Goal: Task Accomplishment & Management: Manage account settings

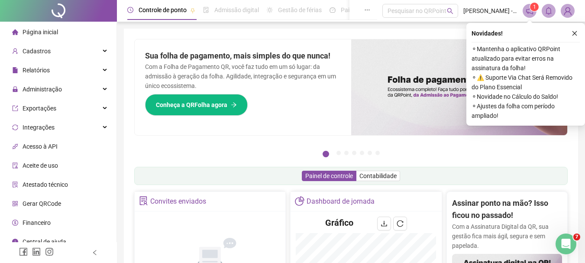
click at [573, 32] on icon "close" at bounding box center [575, 33] width 6 height 6
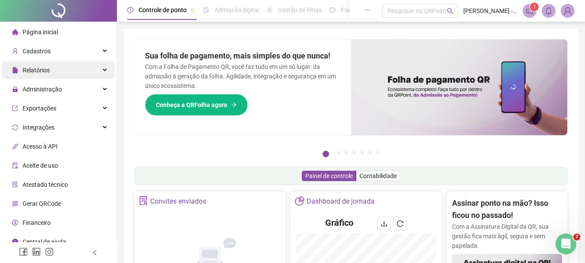
click at [42, 72] on span "Relatórios" at bounding box center [36, 70] width 27 height 7
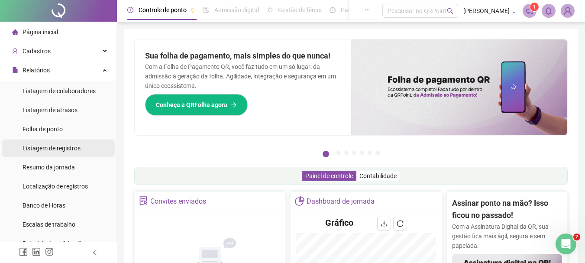
click at [67, 147] on span "Listagem de registros" at bounding box center [52, 148] width 58 height 7
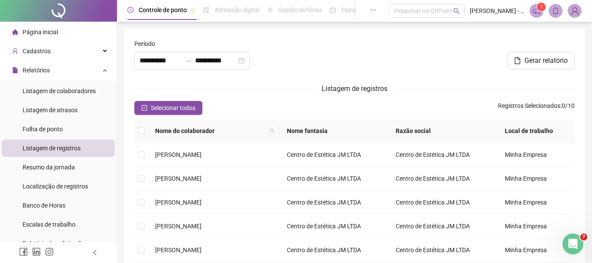
type input "**********"
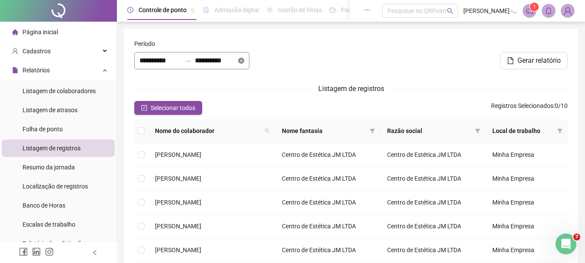
click at [244, 62] on icon "close-circle" at bounding box center [241, 61] width 6 height 6
click at [250, 62] on div at bounding box center [191, 60] width 115 height 17
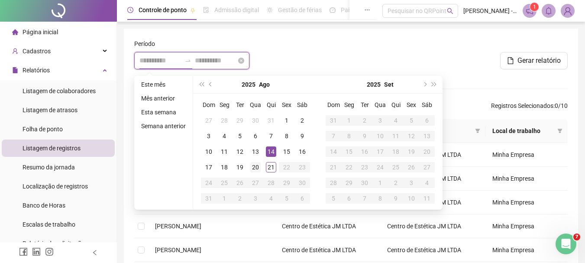
type input "**********"
click at [253, 167] on div "20" at bounding box center [255, 167] width 10 height 10
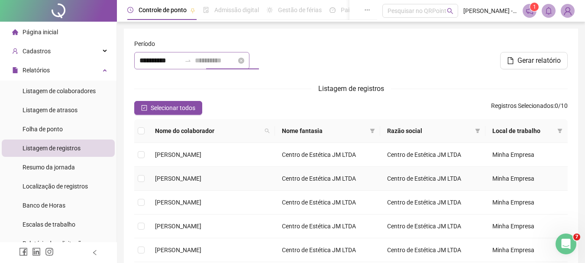
type input "**********"
click at [171, 112] on span "Selecionar todos" at bounding box center [173, 108] width 45 height 10
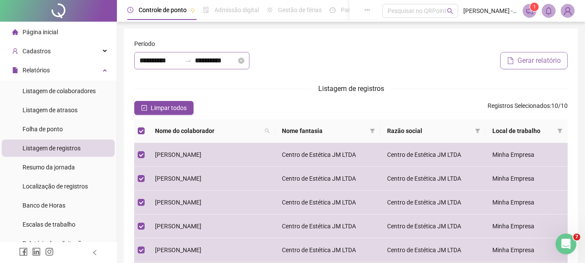
click at [561, 58] on span "Gerar relatório" at bounding box center [539, 60] width 43 height 10
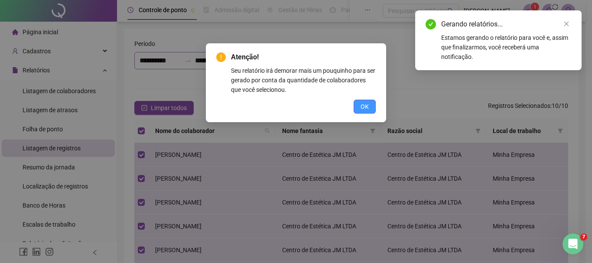
click at [362, 110] on span "OK" at bounding box center [364, 107] width 8 height 10
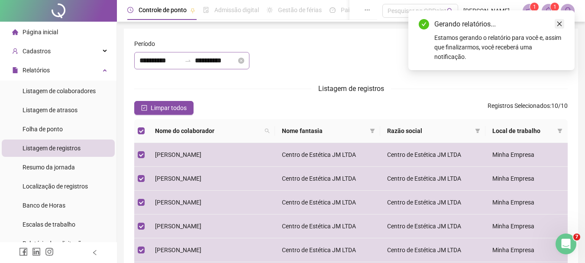
click at [557, 25] on icon "close" at bounding box center [560, 24] width 6 height 6
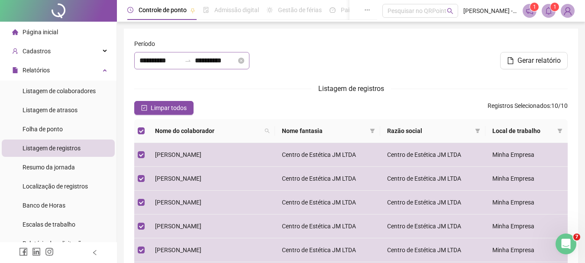
click at [552, 15] on span at bounding box center [549, 11] width 14 height 14
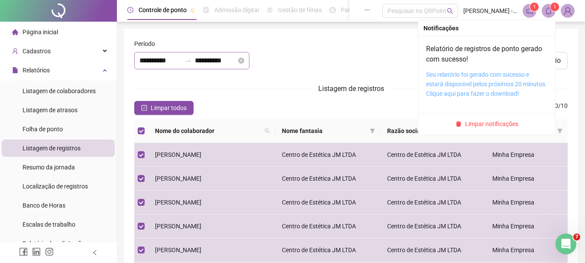
click at [503, 75] on link "Seu relatório foi gerado com sucesso e estará disponível pelos próximos 20 minu…" at bounding box center [486, 84] width 121 height 26
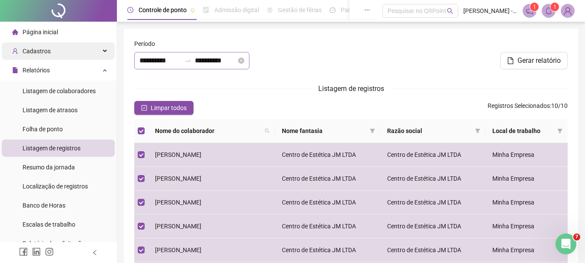
click at [59, 51] on div "Cadastros" at bounding box center [58, 50] width 113 height 17
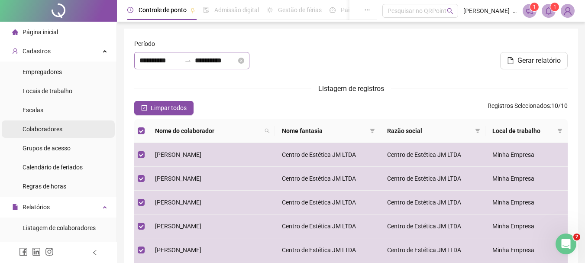
click at [50, 128] on span "Colaboradores" at bounding box center [43, 129] width 40 height 7
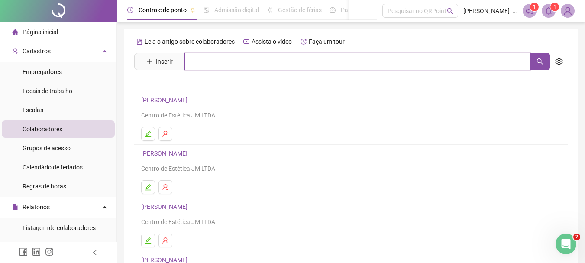
click at [203, 62] on input "text" at bounding box center [358, 61] width 346 height 17
type input "*"
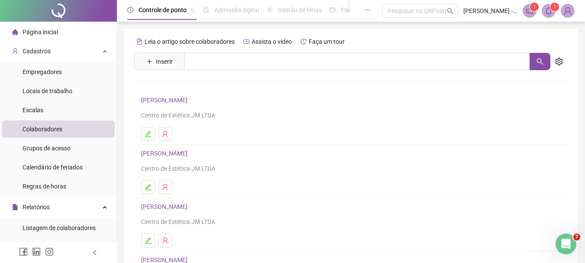
click at [374, 41] on div "Leia o artigo sobre colaboradores Assista o vídeo Faça um tour" at bounding box center [351, 42] width 434 height 14
click at [167, 64] on span "Inserir" at bounding box center [164, 62] width 17 height 10
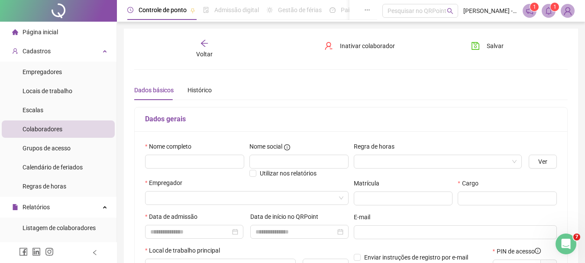
type input "*****"
drag, startPoint x: 186, startPoint y: 160, endPoint x: 195, endPoint y: 161, distance: 9.2
click at [186, 160] on input "text" at bounding box center [194, 162] width 99 height 14
type input "*"
type input "**********"
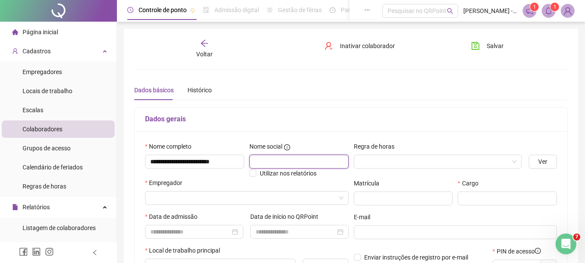
click at [282, 166] on input "text" at bounding box center [299, 162] width 99 height 14
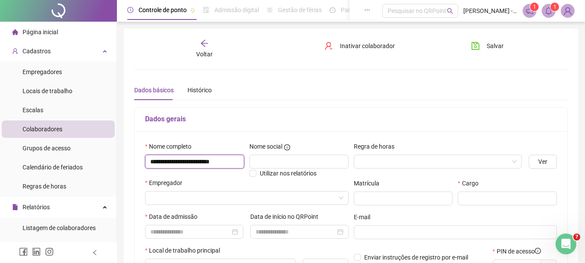
click at [241, 161] on input "**********" at bounding box center [194, 162] width 99 height 14
drag, startPoint x: 241, startPoint y: 161, endPoint x: 153, endPoint y: 162, distance: 88.0
click at [153, 162] on input "**********" at bounding box center [194, 162] width 99 height 14
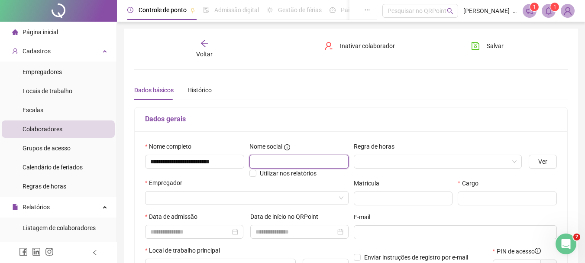
click at [256, 163] on input "text" at bounding box center [299, 162] width 99 height 14
paste input "**********"
type input "**********"
click at [215, 194] on input "search" at bounding box center [242, 197] width 185 height 13
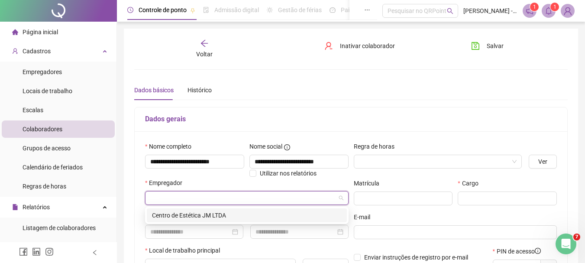
click at [208, 214] on div "Centro de Estética JM LTDA" at bounding box center [247, 216] width 190 height 10
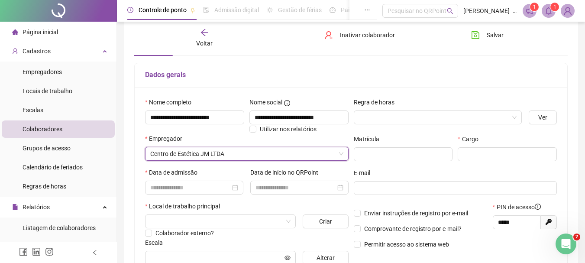
scroll to position [63, 0]
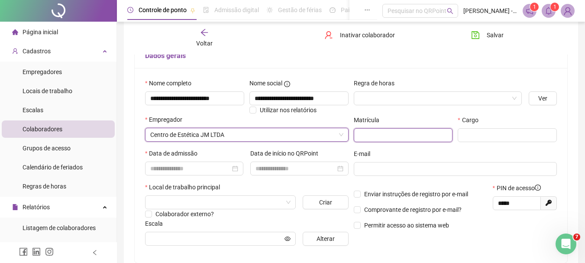
click at [428, 140] on input "text" at bounding box center [403, 135] width 99 height 14
drag, startPoint x: 428, startPoint y: 137, endPoint x: 435, endPoint y: 137, distance: 7.8
click at [428, 137] on input "text" at bounding box center [403, 135] width 99 height 14
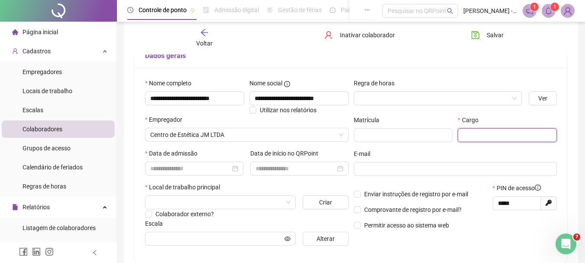
click at [475, 135] on input "text" at bounding box center [507, 135] width 99 height 14
click at [452, 158] on div "E-mail" at bounding box center [456, 155] width 204 height 13
click at [531, 133] on input "**********" at bounding box center [507, 135] width 99 height 14
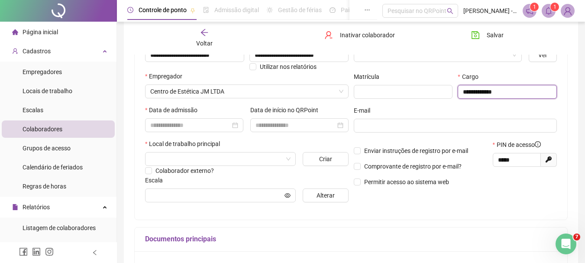
scroll to position [112, 0]
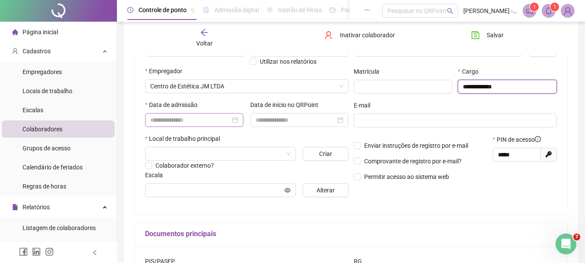
type input "**********"
click at [230, 120] on input at bounding box center [190, 120] width 80 height 10
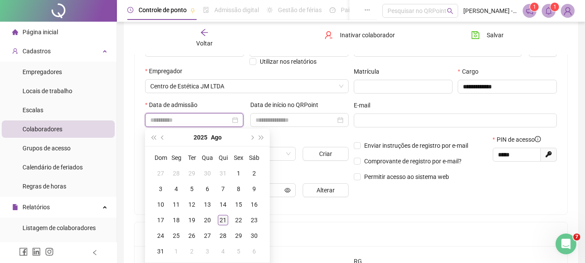
type input "**********"
click at [226, 220] on div "21" at bounding box center [223, 220] width 10 height 10
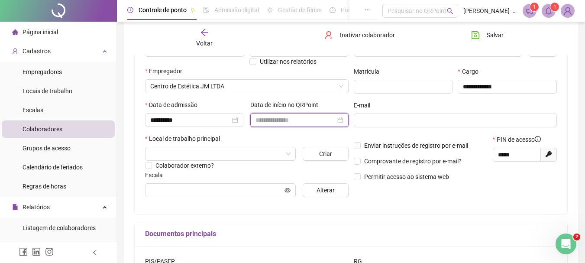
click at [261, 120] on input at bounding box center [296, 120] width 80 height 10
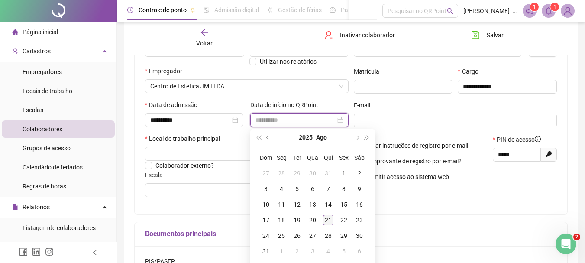
type input "**********"
click at [327, 220] on div "21" at bounding box center [328, 220] width 10 height 10
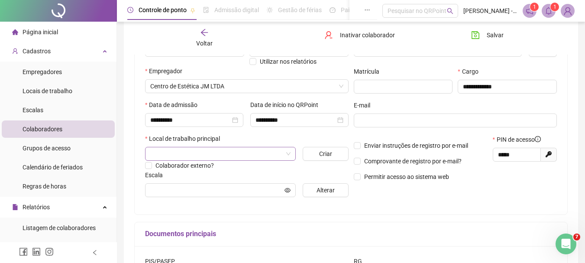
click at [230, 156] on input "search" at bounding box center [216, 153] width 133 height 13
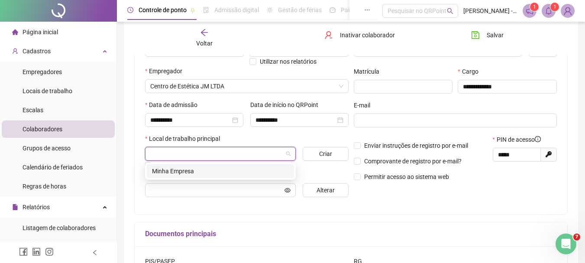
click at [207, 170] on div "Minha Empresa" at bounding box center [220, 171] width 137 height 10
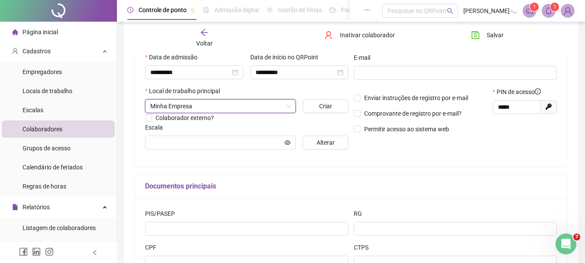
scroll to position [155, 0]
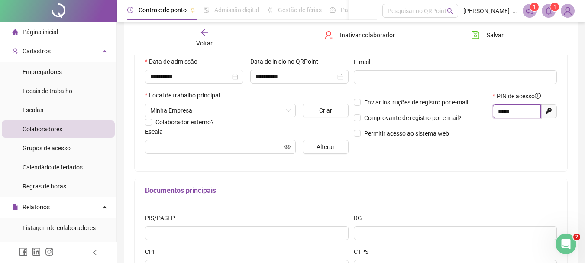
drag, startPoint x: 512, startPoint y: 115, endPoint x: 477, endPoint y: 117, distance: 34.3
click at [477, 117] on div "Enviar instruções de registro por e-mail Comprovante de registro por e-mail? Pe…" at bounding box center [455, 117] width 209 height 53
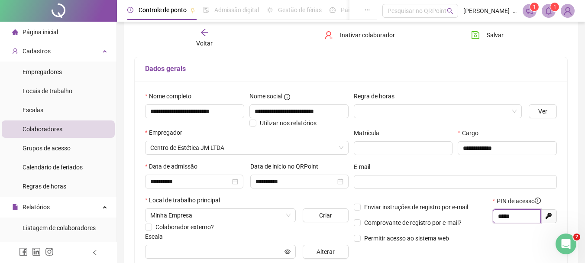
scroll to position [28, 0]
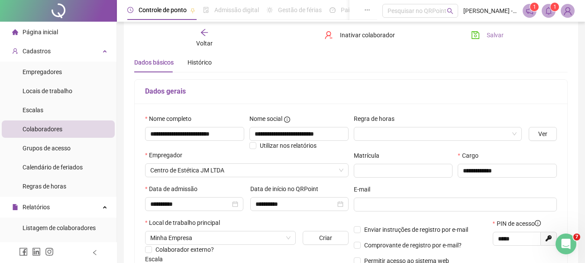
click at [475, 34] on icon "save" at bounding box center [475, 35] width 9 height 9
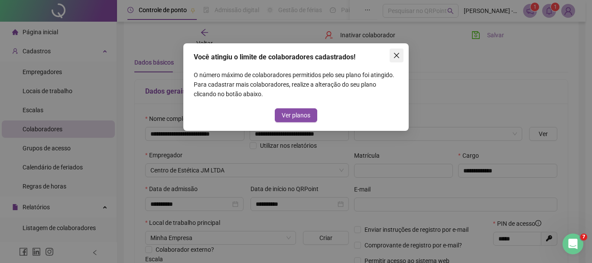
click at [397, 58] on icon "close" at bounding box center [396, 55] width 7 height 7
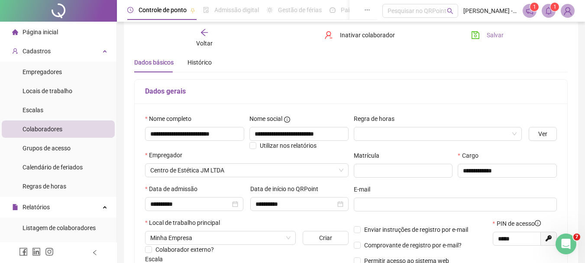
scroll to position [0, 0]
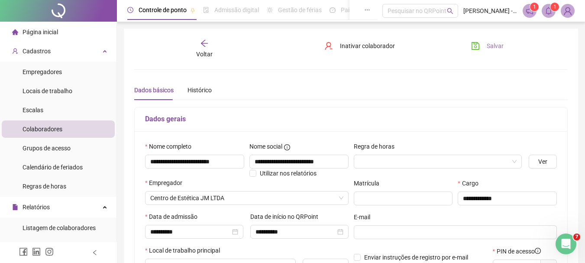
click at [491, 44] on span "Salvar" at bounding box center [495, 46] width 17 height 10
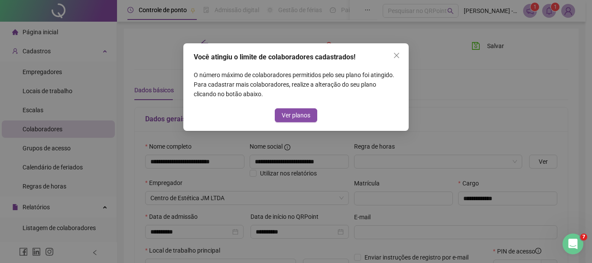
drag, startPoint x: 291, startPoint y: 91, endPoint x: 390, endPoint y: 93, distance: 98.8
click at [390, 93] on span "O número máximo de colaboradores permitidos pelo seu plano foi atingido. Para c…" at bounding box center [296, 84] width 204 height 29
click at [392, 88] on span "O número máximo de colaboradores permitidos pelo seu plano foi atingido. Para c…" at bounding box center [296, 84] width 204 height 29
drag, startPoint x: 392, startPoint y: 87, endPoint x: 313, endPoint y: 84, distance: 78.9
click at [314, 84] on span "O número máximo de colaboradores permitidos pelo seu plano foi atingido. Para c…" at bounding box center [296, 84] width 204 height 29
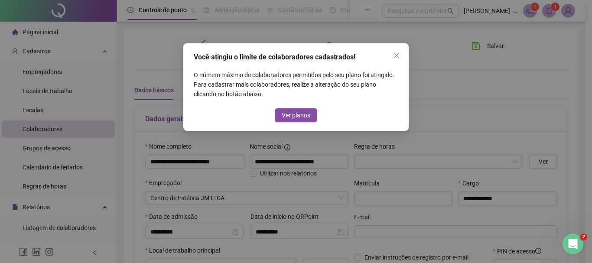
click at [313, 84] on span "O número máximo de colaboradores permitidos pelo seu plano foi atingido. Para c…" at bounding box center [296, 84] width 204 height 29
click at [395, 59] on button "Close" at bounding box center [396, 56] width 14 height 14
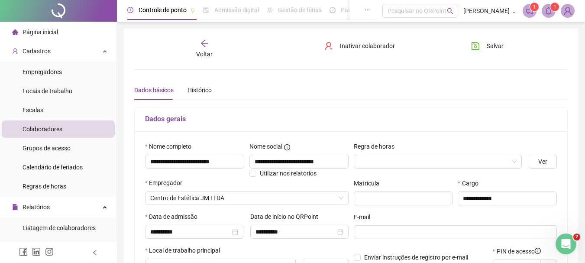
click at [477, 47] on icon "save" at bounding box center [475, 46] width 9 height 9
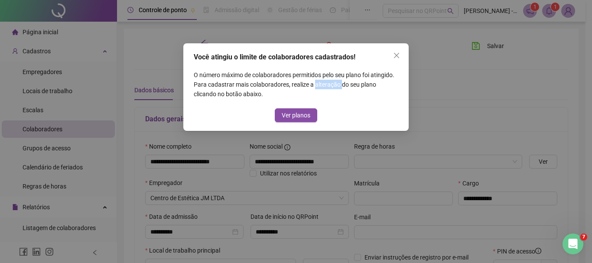
click at [397, 54] on icon "close" at bounding box center [396, 55] width 7 height 7
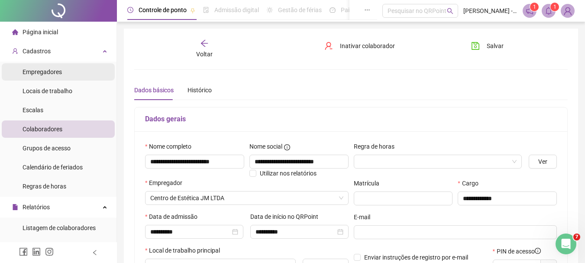
click at [46, 73] on span "Empregadores" at bounding box center [42, 71] width 39 height 7
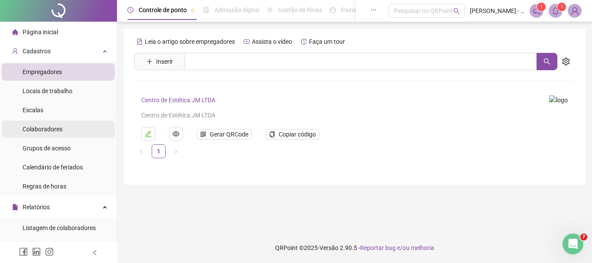
click at [50, 127] on span "Colaboradores" at bounding box center [43, 129] width 40 height 7
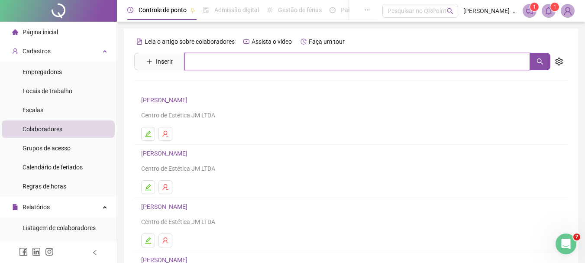
click at [216, 66] on input "text" at bounding box center [358, 61] width 346 height 17
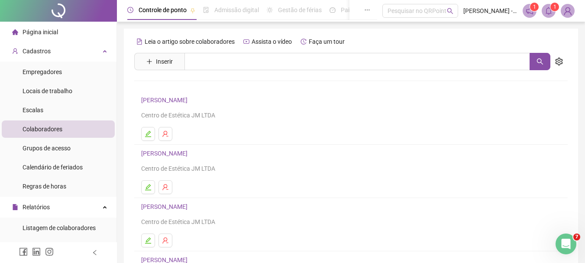
click at [365, 32] on div "Leia o artigo sobre colaboradores Assista o vídeo Faça um tour Inserir Nenhum r…" at bounding box center [351, 205] width 454 height 353
click at [161, 130] on button "button" at bounding box center [166, 134] width 14 height 14
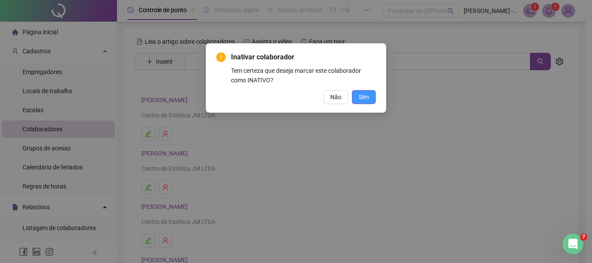
click at [357, 96] on button "Sim" at bounding box center [364, 97] width 24 height 14
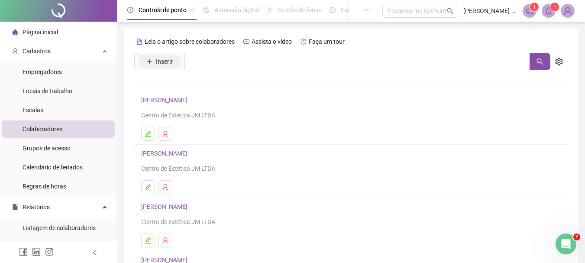
click at [171, 62] on span "Inserir" at bounding box center [164, 62] width 17 height 10
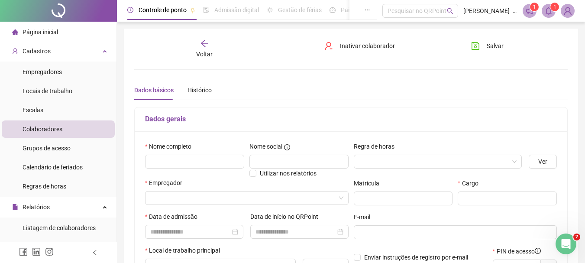
drag, startPoint x: 229, startPoint y: 76, endPoint x: 247, endPoint y: 67, distance: 19.8
click at [229, 76] on div "Voltar Inativar colaborador [PERSON_NAME] básicos Histórico Este colaborador é …" at bounding box center [351, 243] width 434 height 408
type input "*****"
click at [163, 161] on input "text" at bounding box center [194, 162] width 99 height 14
type input "*"
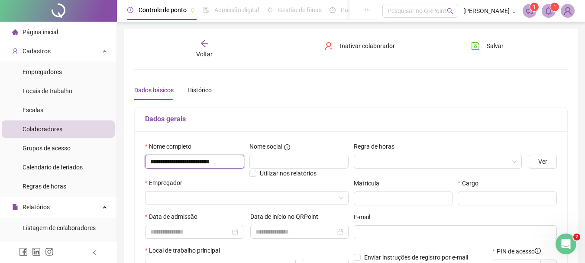
drag, startPoint x: 240, startPoint y: 162, endPoint x: 149, endPoint y: 165, distance: 91.5
click at [149, 165] on input "**********" at bounding box center [194, 162] width 99 height 14
type input "**********"
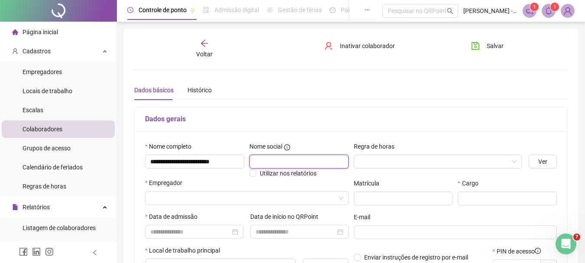
click at [295, 164] on input "text" at bounding box center [299, 162] width 99 height 14
paste input "**********"
type input "**********"
click at [451, 107] on div "Dados gerais" at bounding box center [351, 119] width 433 height 24
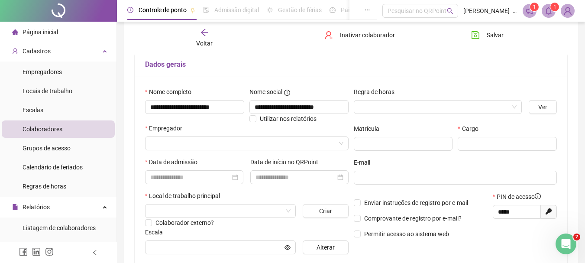
scroll to position [57, 0]
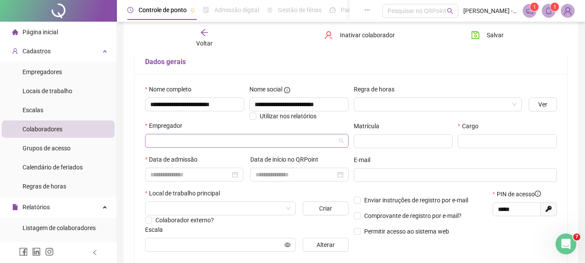
click at [278, 138] on input "search" at bounding box center [242, 140] width 185 height 13
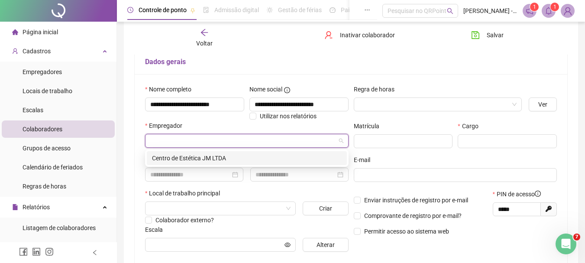
click at [219, 156] on div "Centro de Estética JM LTDA" at bounding box center [247, 158] width 190 height 10
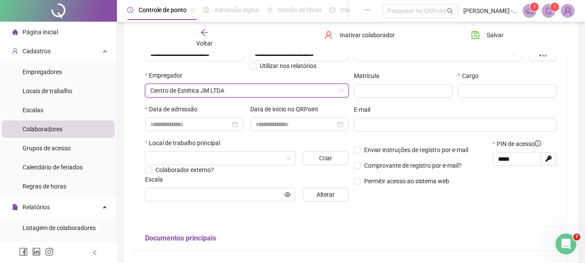
scroll to position [110, 0]
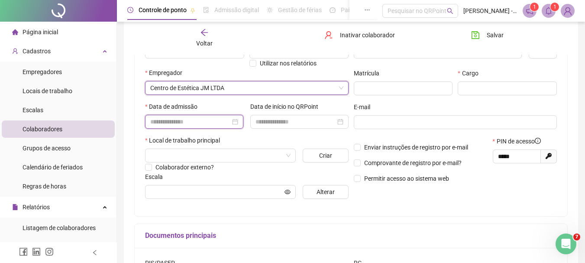
click at [175, 126] on input at bounding box center [190, 122] width 80 height 10
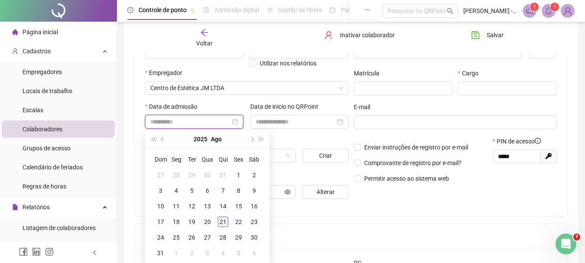
type input "**********"
click at [217, 221] on td "21" at bounding box center [223, 222] width 16 height 16
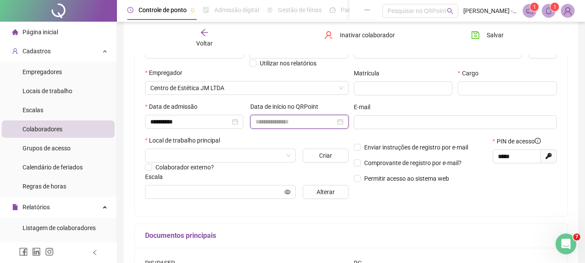
click at [292, 124] on input at bounding box center [296, 122] width 80 height 10
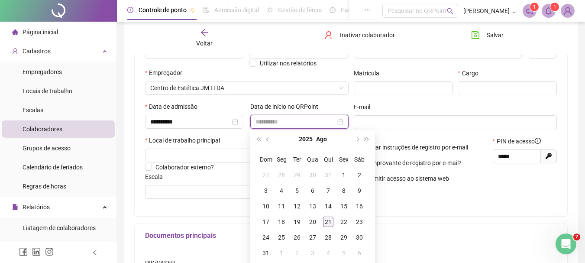
type input "**********"
click at [331, 221] on div "21" at bounding box center [328, 222] width 10 height 10
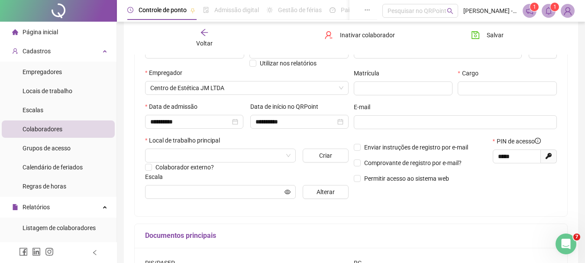
click at [265, 163] on div "Colaborador externo?" at bounding box center [247, 167] width 204 height 10
click at [244, 157] on input "search" at bounding box center [216, 155] width 133 height 13
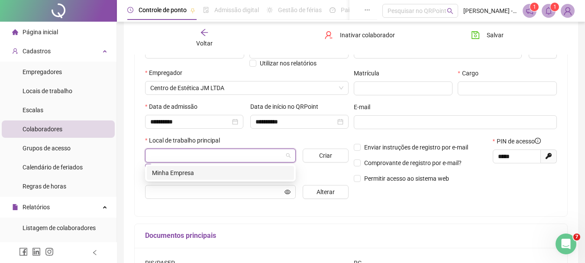
click at [195, 171] on div "Minha Empresa" at bounding box center [220, 173] width 137 height 10
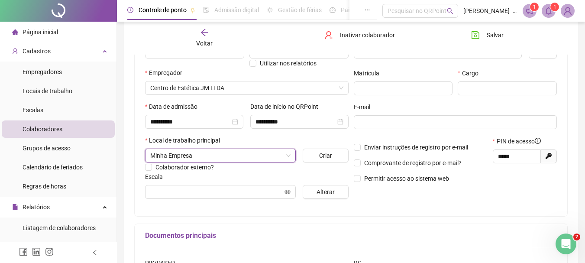
scroll to position [152, 0]
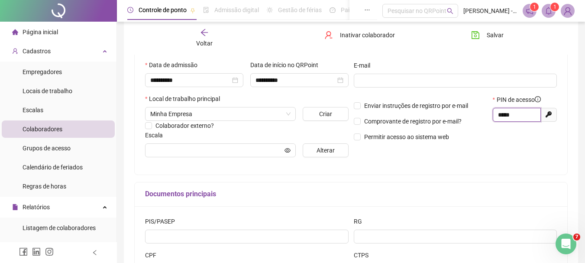
drag, startPoint x: 525, startPoint y: 114, endPoint x: 477, endPoint y: 116, distance: 47.3
click at [479, 116] on div "Enviar instruções de registro por e-mail Comprovante de registro por e-mail? Pe…" at bounding box center [455, 121] width 209 height 53
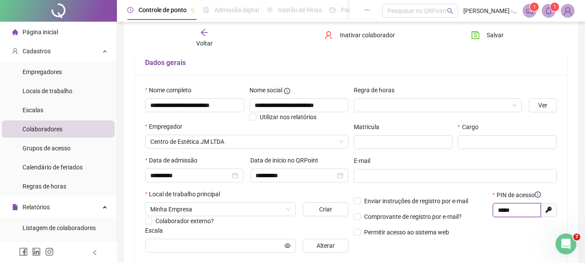
scroll to position [55, 0]
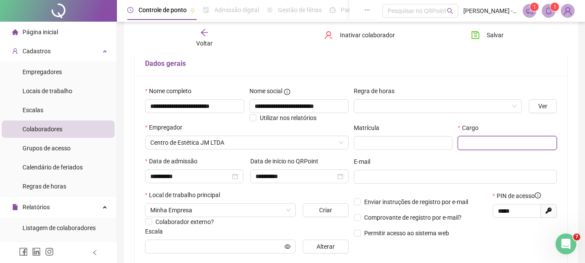
click at [494, 144] on input "text" at bounding box center [507, 143] width 99 height 14
type input "**********"
click at [503, 30] on button "Salvar" at bounding box center [487, 35] width 45 height 14
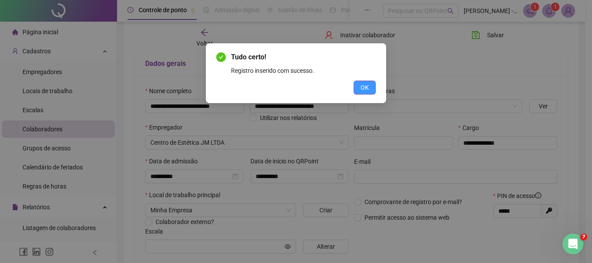
click at [359, 91] on button "OK" at bounding box center [365, 88] width 22 height 14
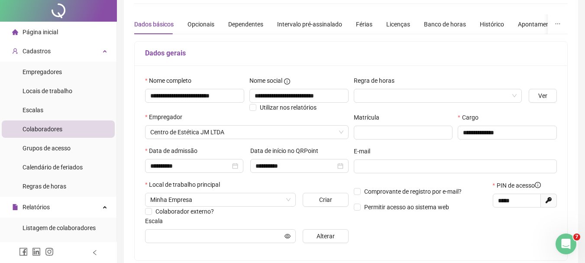
scroll to position [0, 0]
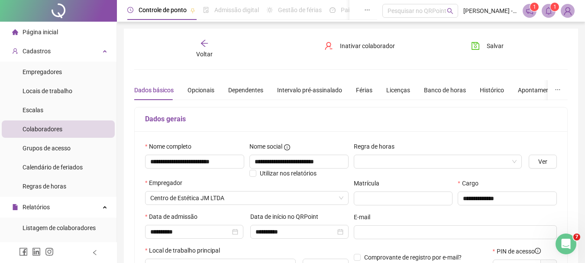
click at [74, 129] on li "Colaboradores" at bounding box center [58, 128] width 113 height 17
click at [64, 72] on li "Empregadores" at bounding box center [58, 71] width 113 height 17
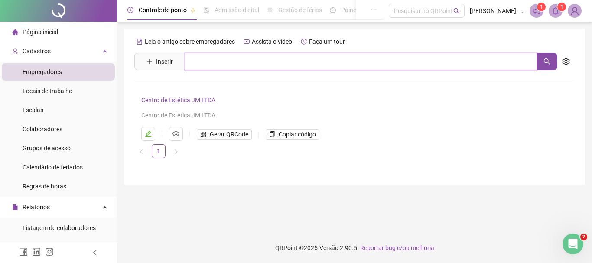
click at [208, 62] on input "text" at bounding box center [361, 61] width 352 height 17
type input "*"
type input "**********"
drag, startPoint x: 315, startPoint y: 60, endPoint x: 186, endPoint y: 60, distance: 129.1
click at [186, 60] on input "**********" at bounding box center [361, 61] width 352 height 17
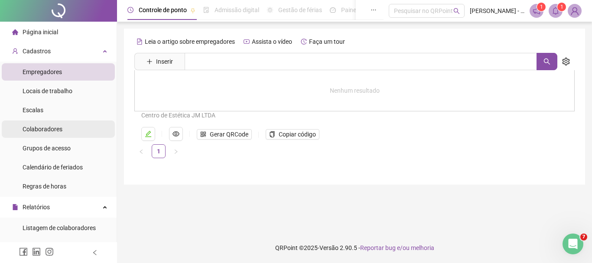
click at [37, 124] on div "Colaboradores" at bounding box center [43, 128] width 40 height 17
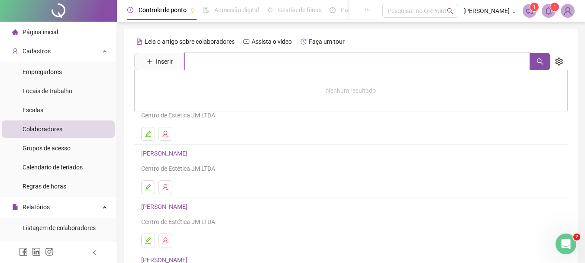
click at [225, 61] on input "text" at bounding box center [358, 61] width 346 height 17
click at [251, 128] on ul at bounding box center [351, 134] width 420 height 14
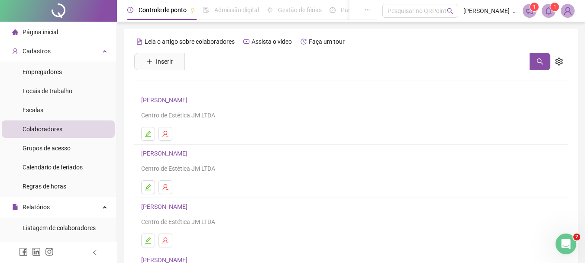
click at [207, 114] on div "Centro de Estética JM LTDA" at bounding box center [351, 115] width 420 height 10
click at [190, 102] on link "[PERSON_NAME]" at bounding box center [165, 100] width 49 height 7
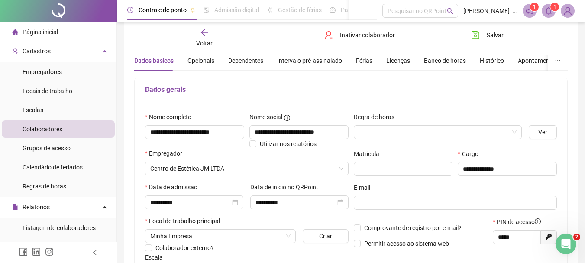
scroll to position [25, 0]
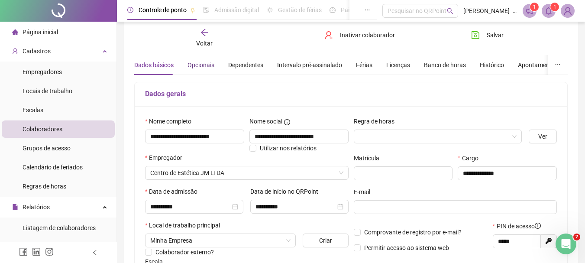
click at [202, 68] on div "Opcionais" at bounding box center [201, 65] width 27 height 10
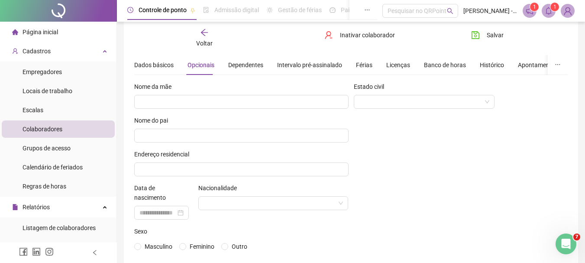
click at [236, 70] on div "Dependentes" at bounding box center [245, 65] width 35 height 20
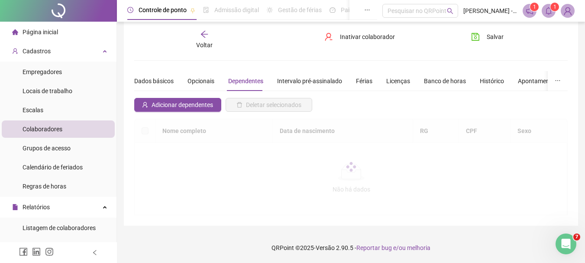
scroll to position [9, 0]
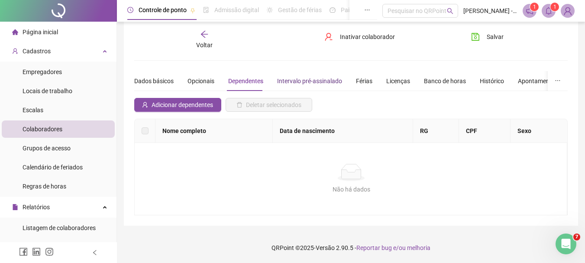
click at [300, 79] on div "Intervalo pré-assinalado" at bounding box center [309, 81] width 65 height 10
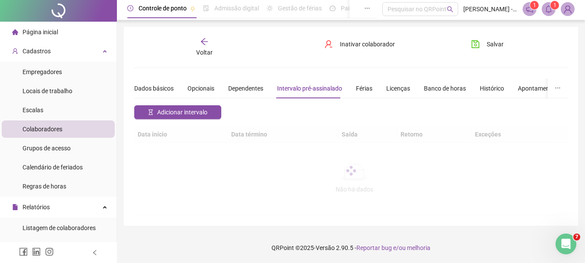
scroll to position [0, 0]
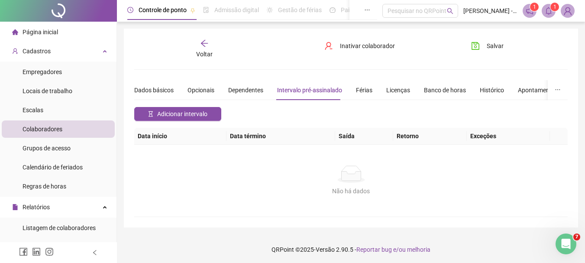
click at [374, 86] on div "Dados básicos Opcionais Dependentes Intervalo pré-assinalado Férias Licenças Ba…" at bounding box center [393, 90] width 518 height 20
click at [372, 87] on div "Dados básicos Opcionais Dependentes Intervalo pré-assinalado Férias Licenças Ba…" at bounding box center [393, 90] width 518 height 20
click at [368, 89] on div "Férias" at bounding box center [364, 90] width 16 height 10
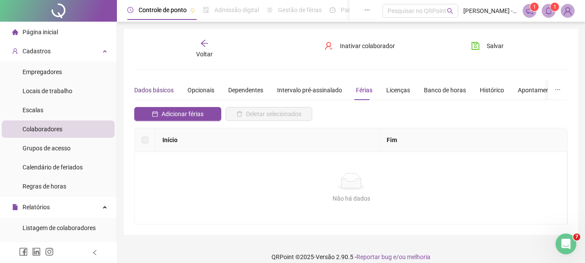
click at [164, 86] on div "Dados básicos" at bounding box center [153, 90] width 39 height 10
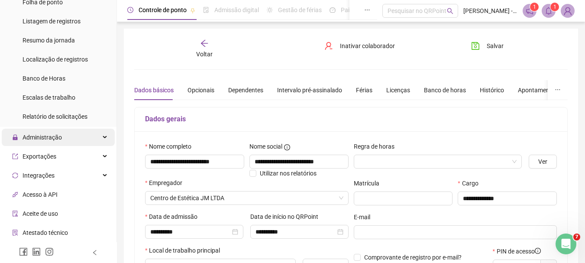
scroll to position [262, 0]
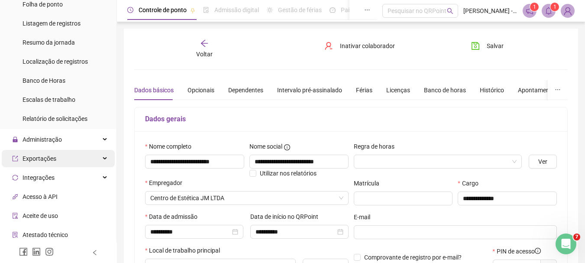
click at [57, 159] on div "Exportações" at bounding box center [58, 158] width 113 height 17
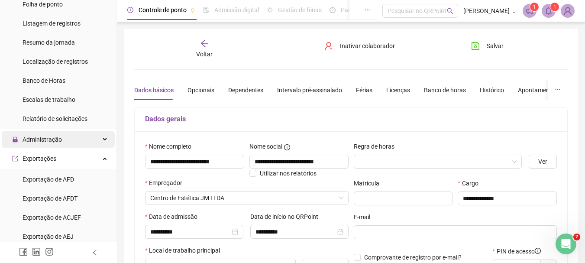
click at [61, 139] on span "Administração" at bounding box center [42, 139] width 39 height 7
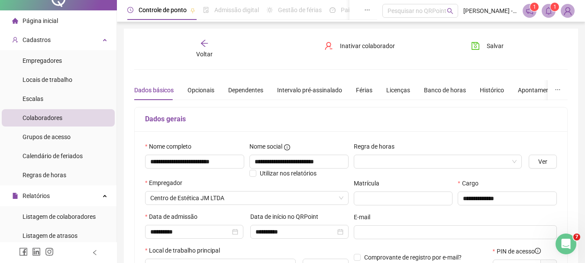
scroll to position [7, 0]
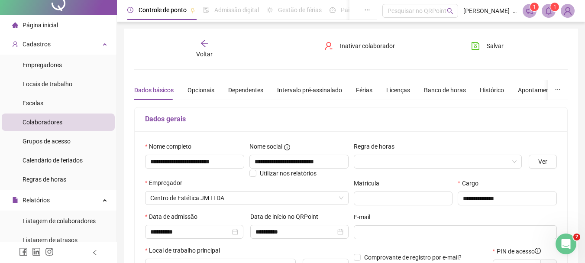
click at [47, 28] on span "Página inicial" at bounding box center [41, 25] width 36 height 7
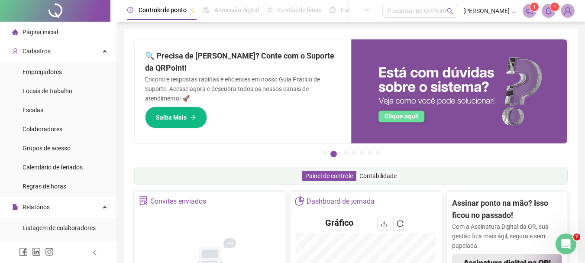
click at [31, 27] on div "Página inicial" at bounding box center [35, 31] width 46 height 17
click at [37, 49] on span "Cadastros" at bounding box center [37, 51] width 28 height 7
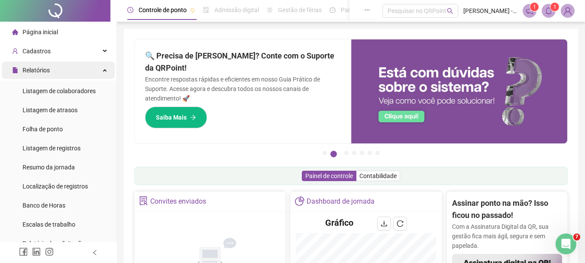
click at [41, 65] on span "Relatórios" at bounding box center [31, 70] width 38 height 17
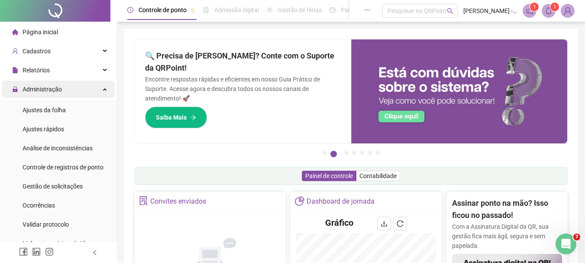
click at [45, 87] on span "Administração" at bounding box center [42, 89] width 39 height 7
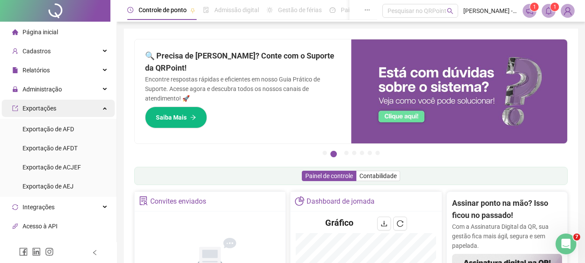
click at [48, 106] on span "Exportações" at bounding box center [40, 108] width 34 height 7
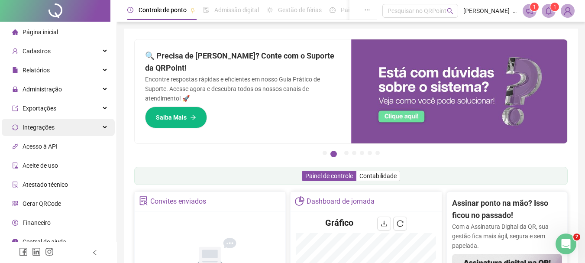
click at [49, 124] on span "Integrações" at bounding box center [39, 127] width 32 height 7
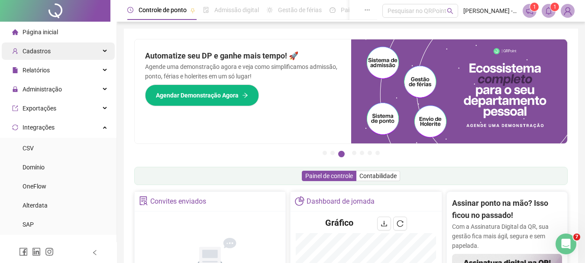
click at [48, 50] on span "Cadastros" at bounding box center [37, 51] width 28 height 7
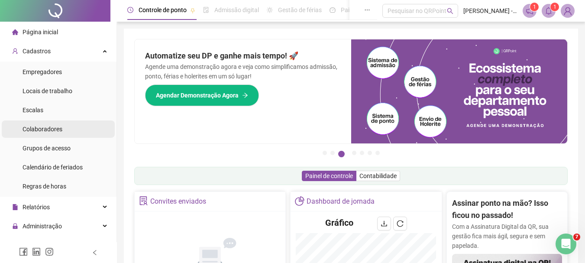
click at [45, 123] on div "Colaboradores" at bounding box center [43, 128] width 40 height 17
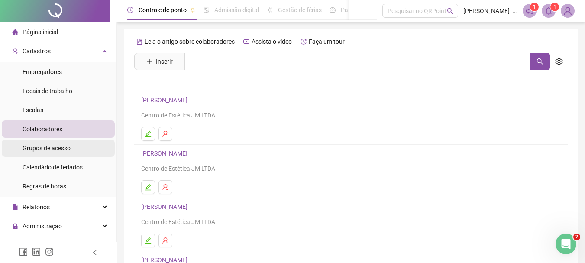
click at [37, 148] on span "Grupos de acesso" at bounding box center [47, 148] width 48 height 7
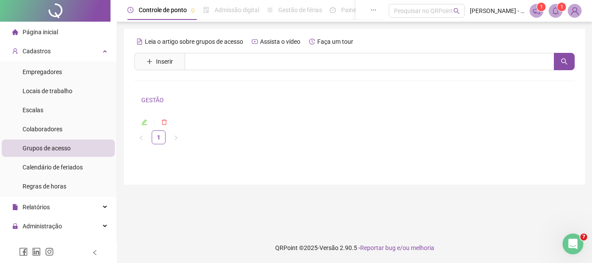
click at [147, 100] on link "GESTÃO" at bounding box center [152, 100] width 23 height 7
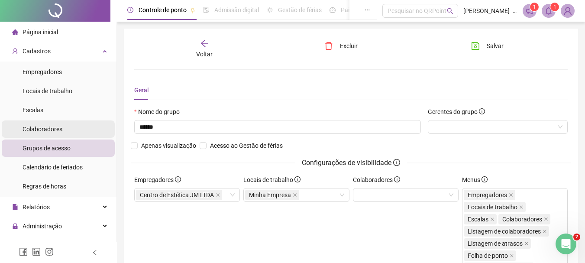
click at [47, 124] on div "Colaboradores" at bounding box center [43, 128] width 40 height 17
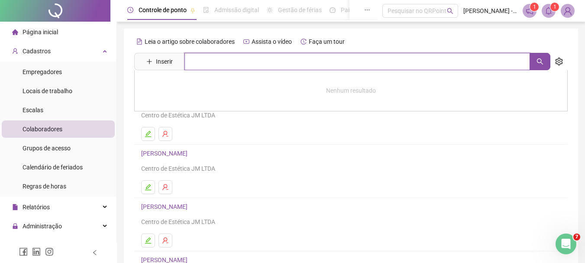
click at [267, 61] on input "text" at bounding box center [358, 61] width 346 height 17
type input "**********"
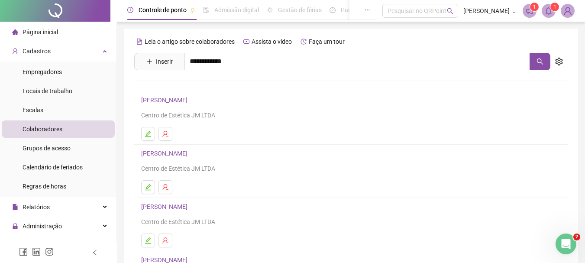
click at [197, 90] on link "[PERSON_NAME]" at bounding box center [173, 87] width 46 height 7
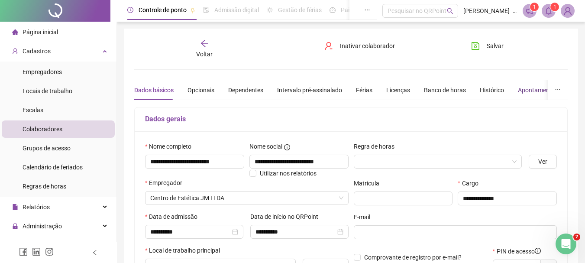
click at [531, 91] on div "Apontamentos" at bounding box center [538, 90] width 40 height 10
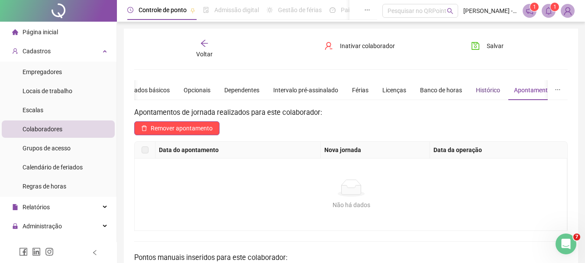
click at [490, 88] on div "Histórico" at bounding box center [488, 90] width 24 height 10
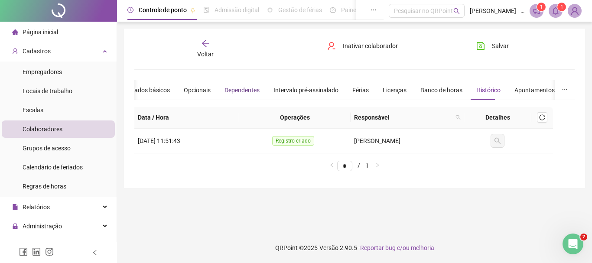
drag, startPoint x: 250, startPoint y: 93, endPoint x: 245, endPoint y: 92, distance: 5.3
click at [250, 93] on div "Dependentes" at bounding box center [241, 90] width 35 height 10
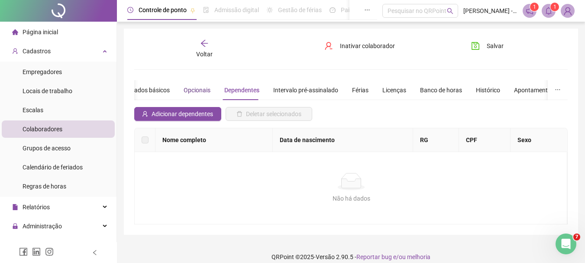
click at [202, 92] on div "Opcionais" at bounding box center [197, 90] width 27 height 10
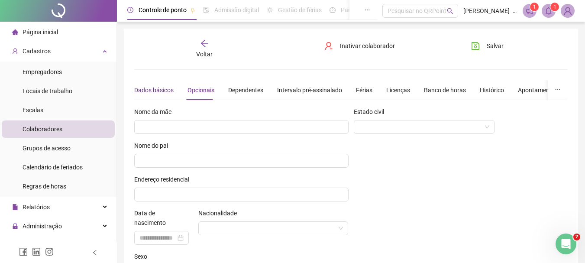
click at [151, 91] on div "Dados básicos" at bounding box center [153, 90] width 39 height 10
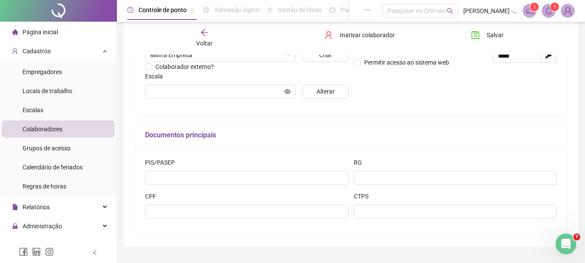
scroll to position [221, 0]
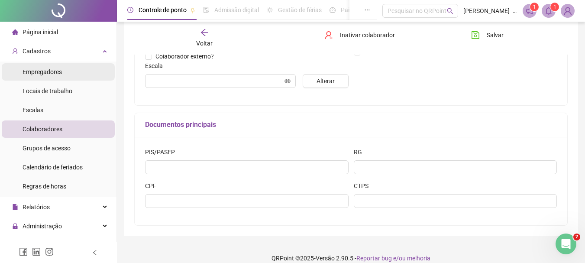
click at [57, 71] on span "Empregadores" at bounding box center [42, 71] width 39 height 7
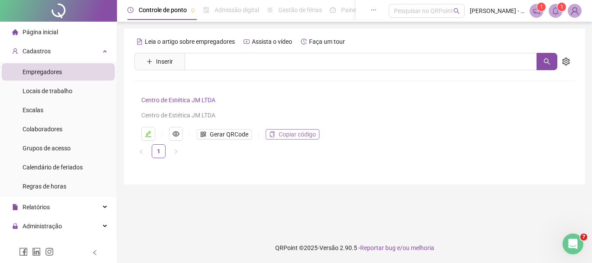
click at [281, 130] on span "Copiar código" at bounding box center [297, 135] width 37 height 10
click at [416, 14] on div "Pesquisar no QRPoint" at bounding box center [427, 11] width 76 height 14
click at [416, 13] on div "Pesquisar no QRPoint" at bounding box center [427, 11] width 76 height 14
click at [421, 10] on div "Pesquisar no QRPoint" at bounding box center [427, 11] width 76 height 14
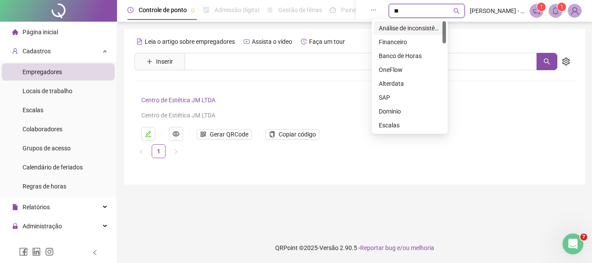
type input "*"
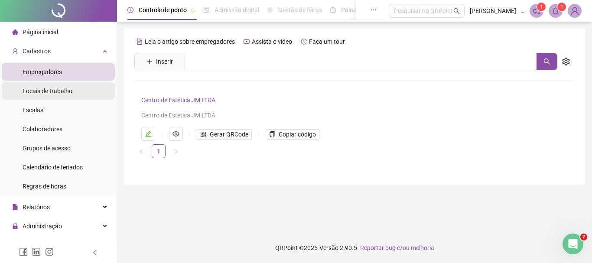
click at [47, 84] on div "Locais de trabalho" at bounding box center [48, 90] width 50 height 17
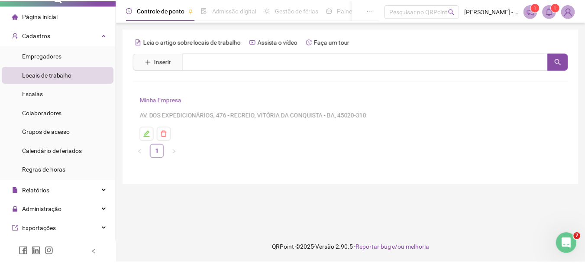
scroll to position [22, 0]
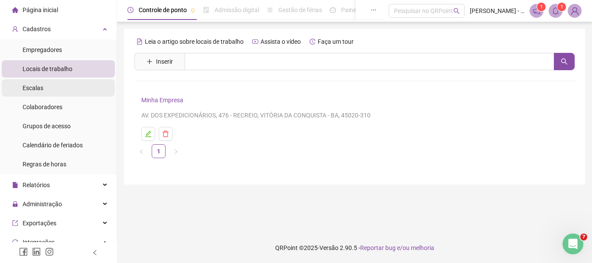
click at [55, 91] on li "Escalas" at bounding box center [58, 87] width 113 height 17
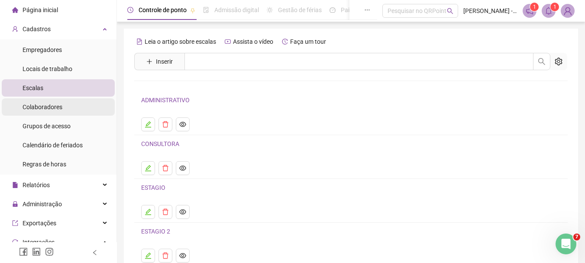
click at [57, 107] on span "Colaboradores" at bounding box center [43, 107] width 40 height 7
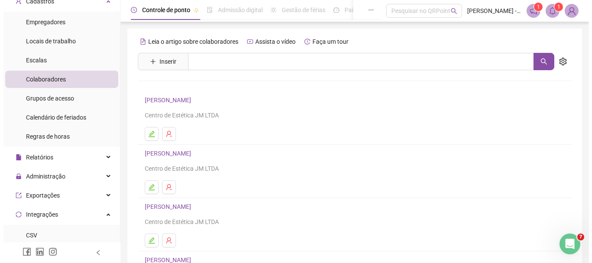
scroll to position [49, 0]
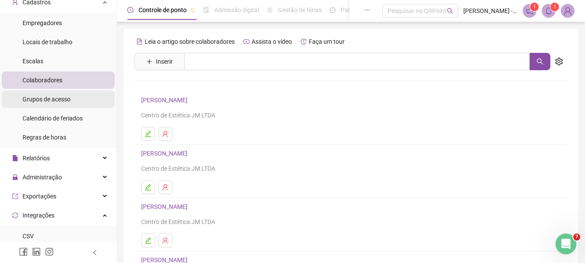
click at [28, 103] on span "Grupos de acesso" at bounding box center [47, 99] width 48 height 7
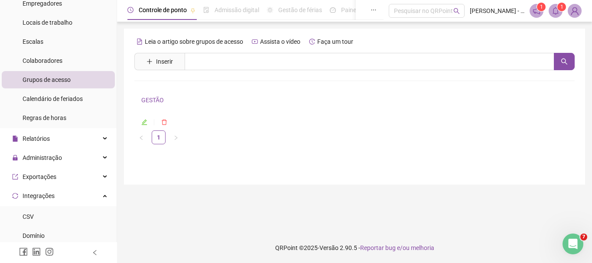
scroll to position [72, 0]
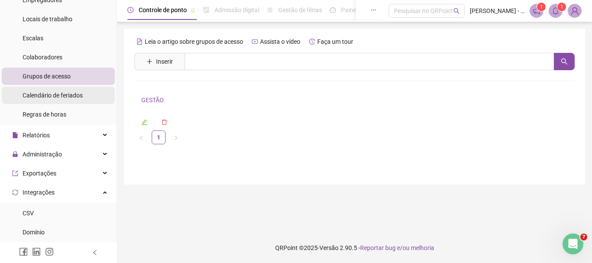
click at [80, 98] on span "Calendário de feriados" at bounding box center [53, 95] width 60 height 7
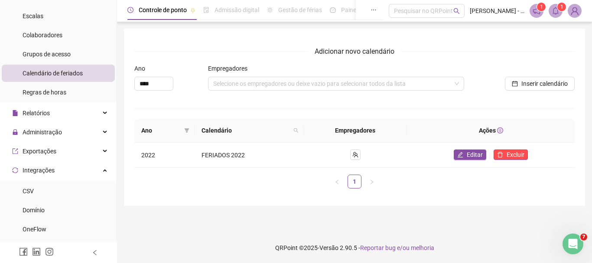
scroll to position [97, 0]
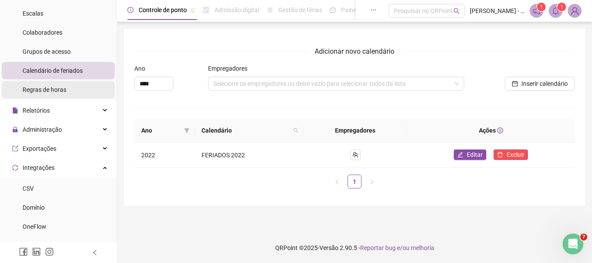
click at [52, 90] on span "Regras de horas" at bounding box center [45, 89] width 44 height 7
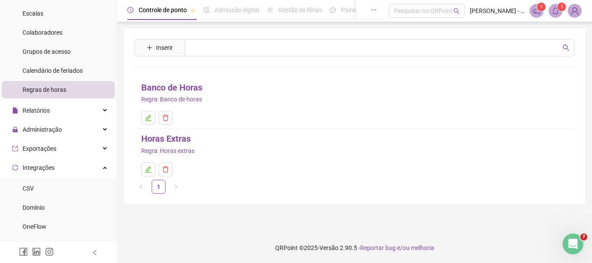
scroll to position [111, 0]
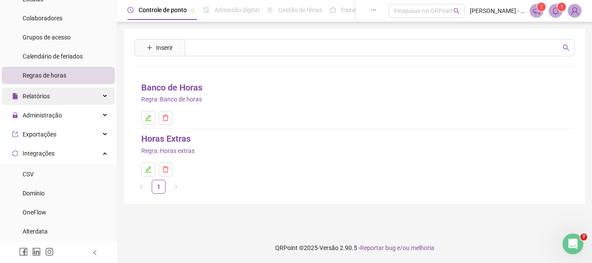
click at [61, 102] on div "Relatórios" at bounding box center [58, 96] width 113 height 17
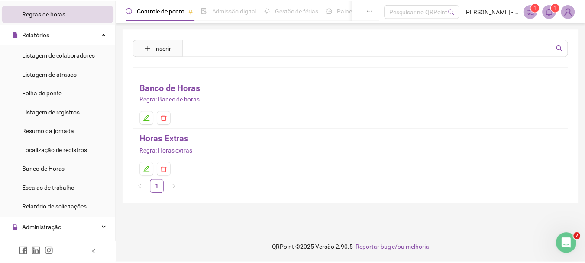
scroll to position [175, 0]
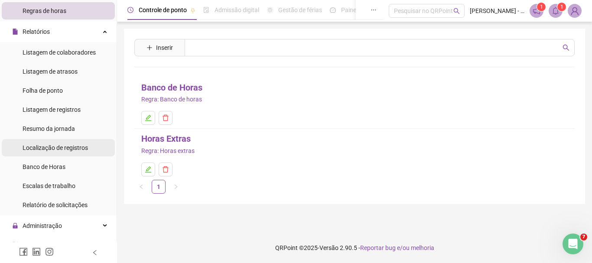
click at [71, 146] on span "Localização de registros" at bounding box center [55, 147] width 65 height 7
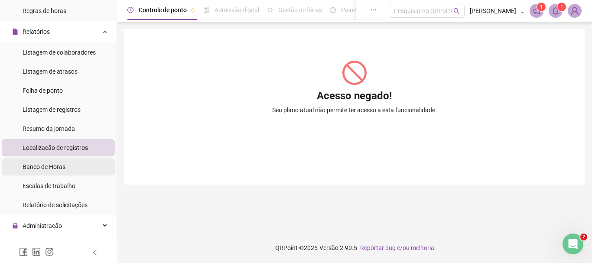
drag, startPoint x: 67, startPoint y: 202, endPoint x: 105, endPoint y: 165, distance: 53.0
click at [67, 202] on span "Relatório de solicitações" at bounding box center [55, 204] width 65 height 7
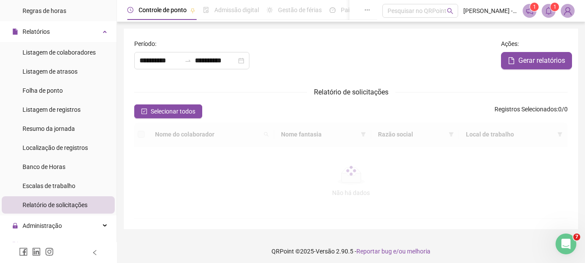
type input "**********"
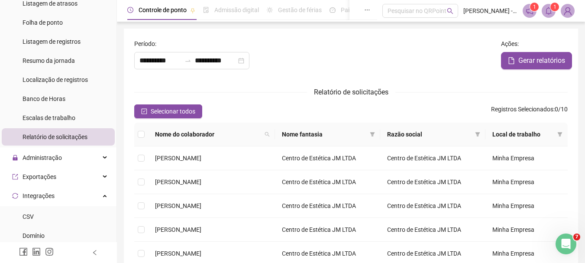
scroll to position [247, 0]
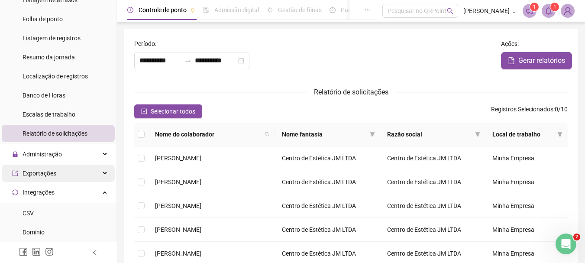
click at [73, 172] on div "Exportações" at bounding box center [58, 173] width 113 height 17
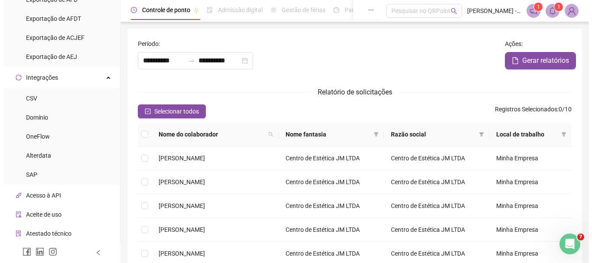
scroll to position [443, 0]
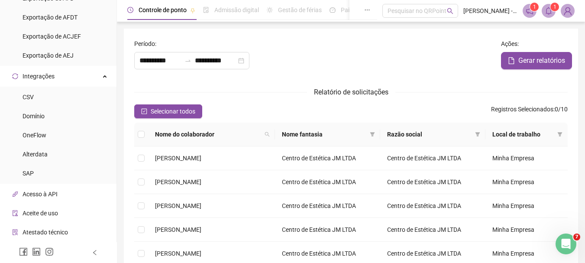
click at [52, 195] on span "Acesso à API" at bounding box center [40, 194] width 35 height 7
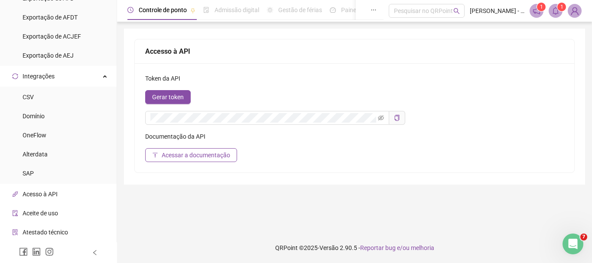
click at [52, 210] on span "Aceite de uso" at bounding box center [41, 213] width 36 height 7
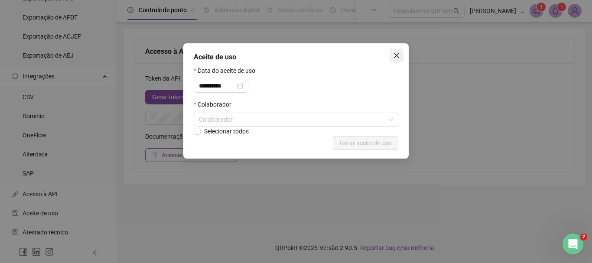
click at [395, 57] on icon "close" at bounding box center [396, 55] width 5 height 5
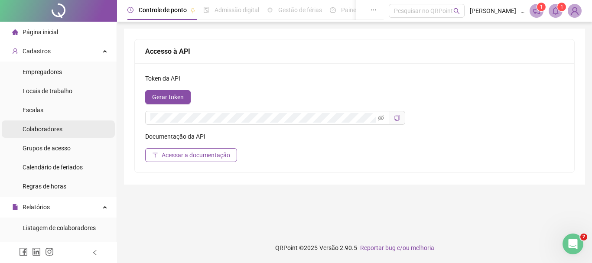
click at [34, 128] on span "Colaboradores" at bounding box center [43, 129] width 40 height 7
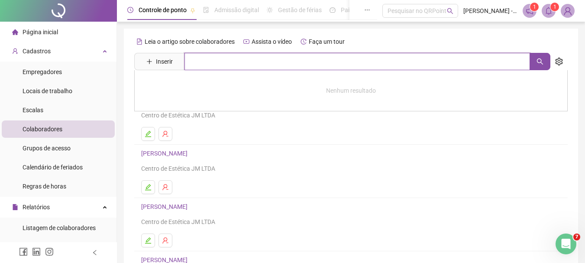
click at [196, 65] on input "text" at bounding box center [358, 61] width 346 height 17
type input "******"
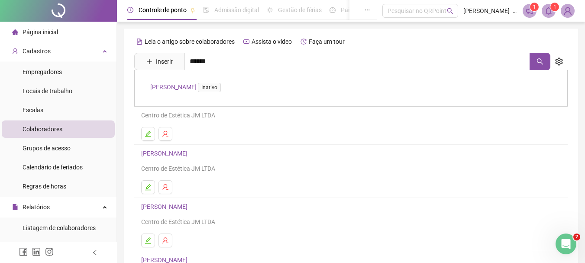
click at [201, 84] on link "[PERSON_NAME] LEITE Inativo" at bounding box center [187, 87] width 74 height 7
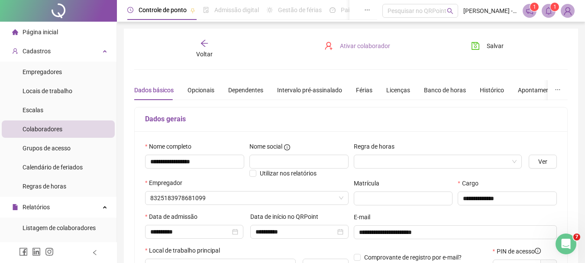
click at [348, 47] on span "Ativar colaborador" at bounding box center [365, 46] width 50 height 10
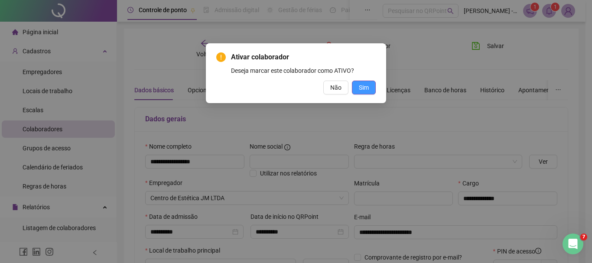
click at [360, 92] on span "Sim" at bounding box center [364, 88] width 10 height 10
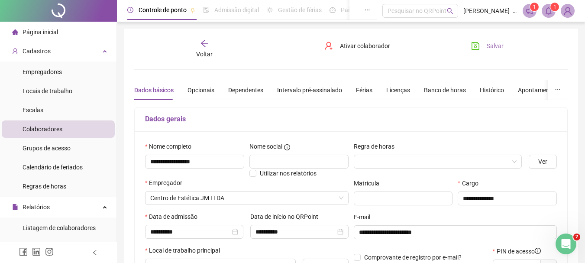
click at [490, 45] on span "Salvar" at bounding box center [495, 46] width 17 height 10
click at [493, 8] on span "[PERSON_NAME] - [PERSON_NAME]" at bounding box center [491, 11] width 54 height 10
click at [503, 10] on span "[PERSON_NAME] - [PERSON_NAME]" at bounding box center [491, 11] width 54 height 10
click at [570, 13] on img at bounding box center [567, 10] width 13 height 13
